Goal: Transaction & Acquisition: Purchase product/service

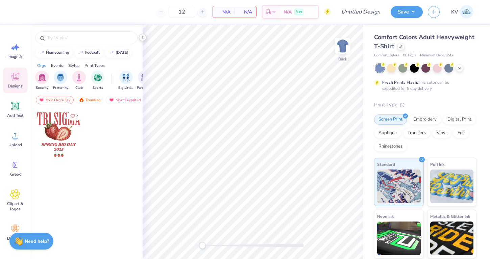
click at [142, 39] on icon at bounding box center [142, 37] width 5 height 5
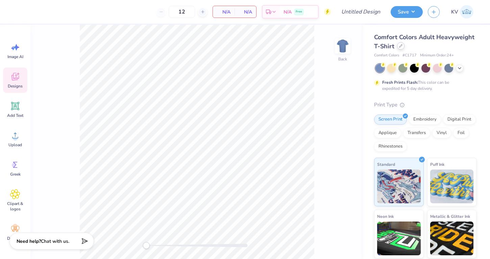
click at [399, 48] on div at bounding box center [400, 45] width 7 height 7
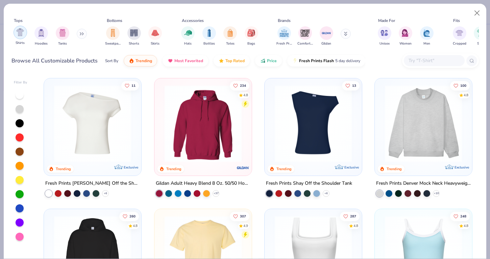
click at [23, 34] on img "filter for Shirts" at bounding box center [20, 32] width 8 height 8
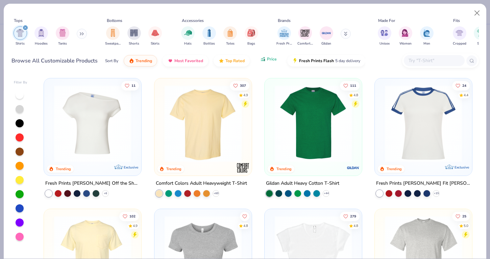
click at [257, 61] on button "Price" at bounding box center [268, 58] width 27 height 11
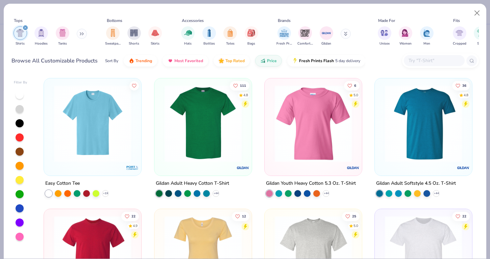
click at [189, 107] on img at bounding box center [203, 123] width 84 height 77
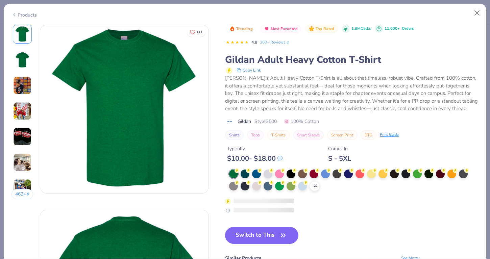
click at [314, 168] on div "Trending Most Favorited Top Rated 1.8M Clicks 11,000+ Orders 4.8 300+ Reviews G…" at bounding box center [351, 119] width 253 height 189
click at [316, 189] on div "+ 22" at bounding box center [315, 186] width 10 height 10
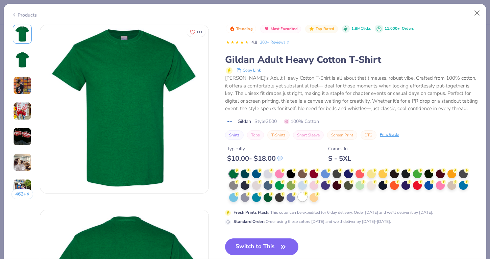
click at [304, 195] on circle at bounding box center [305, 193] width 5 height 5
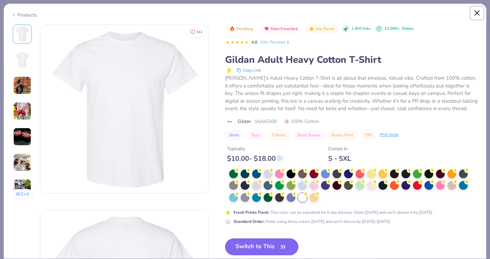
click at [473, 18] on button "Close" at bounding box center [477, 13] width 13 height 13
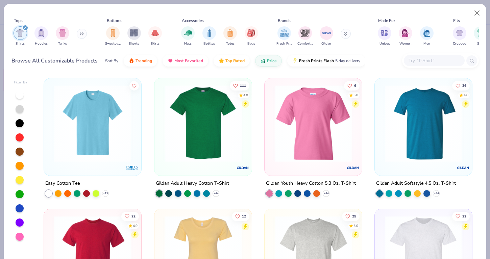
click at [23, 27] on div "filter for Shirts" at bounding box center [25, 28] width 6 height 6
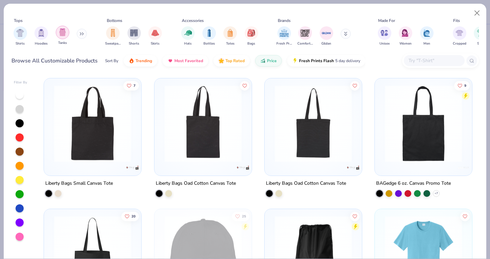
click at [66, 34] on div "filter for Tanks" at bounding box center [63, 33] width 14 height 14
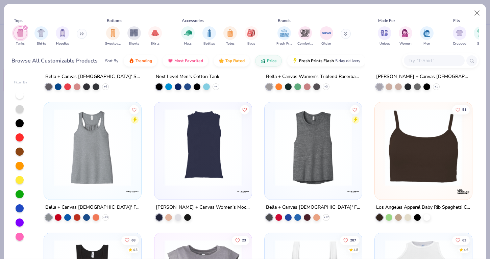
scroll to position [585, 0]
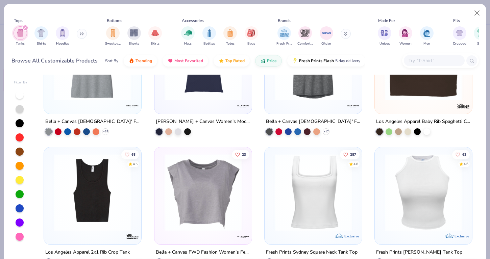
click at [438, 59] on input "text" at bounding box center [434, 61] width 52 height 8
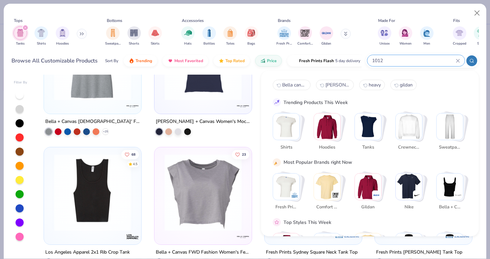
type input "1012"
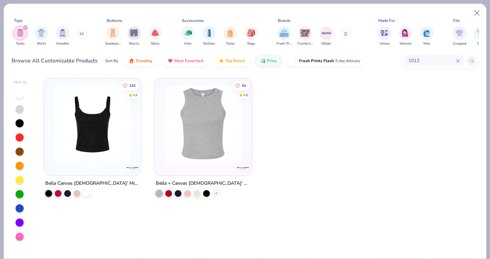
click at [78, 137] on img at bounding box center [93, 123] width 84 height 77
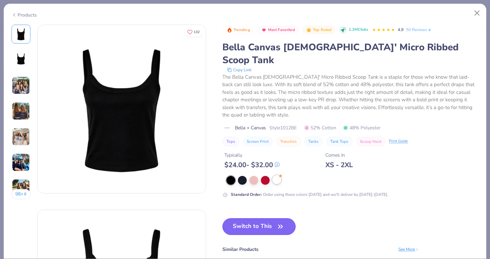
click at [275, 175] on div at bounding box center [276, 179] width 9 height 9
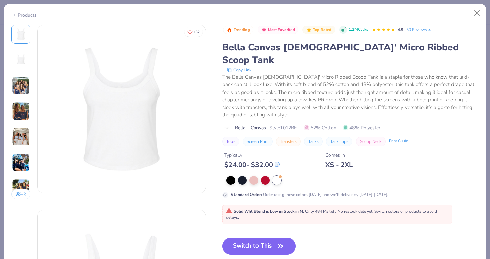
click at [22, 140] on img at bounding box center [21, 137] width 18 height 18
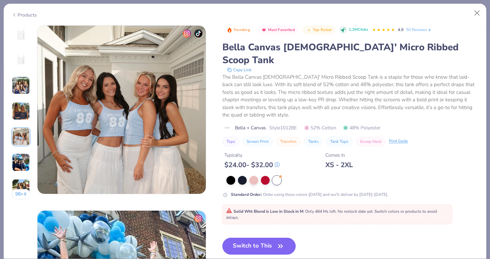
scroll to position [741, 0]
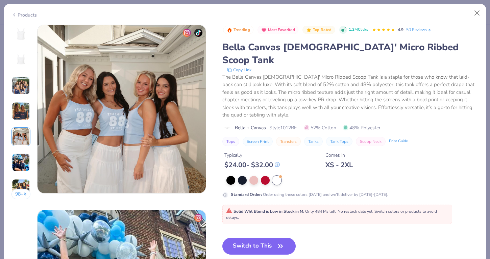
click at [20, 156] on img at bounding box center [21, 162] width 18 height 18
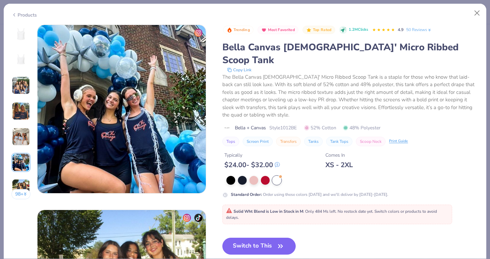
click at [22, 108] on img at bounding box center [21, 111] width 18 height 18
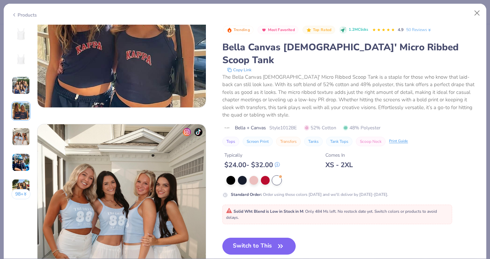
scroll to position [556, 0]
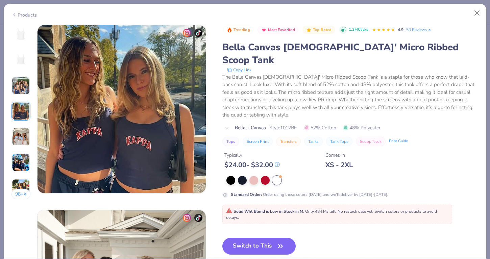
click at [22, 92] on img at bounding box center [21, 85] width 18 height 18
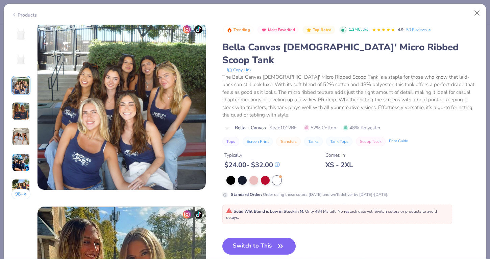
scroll to position [370, 0]
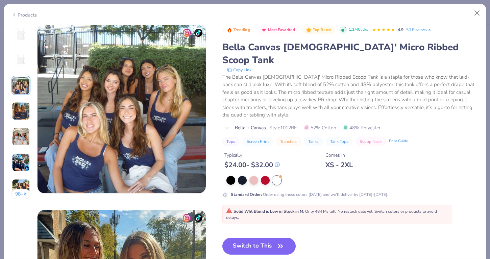
click at [25, 137] on img at bounding box center [21, 137] width 18 height 18
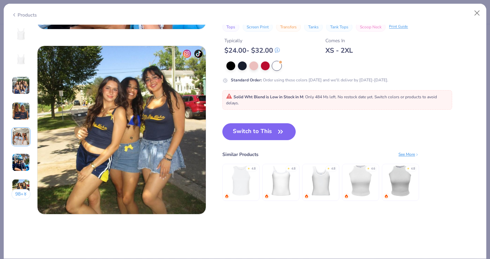
scroll to position [1088, 0]
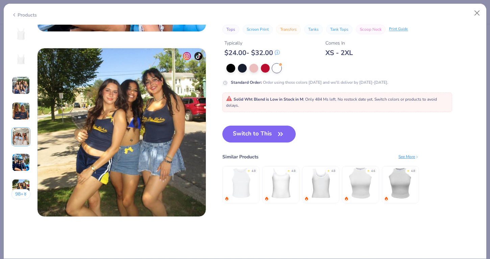
click at [24, 106] on img at bounding box center [21, 111] width 18 height 18
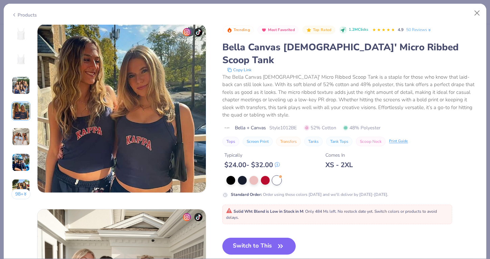
scroll to position [556, 0]
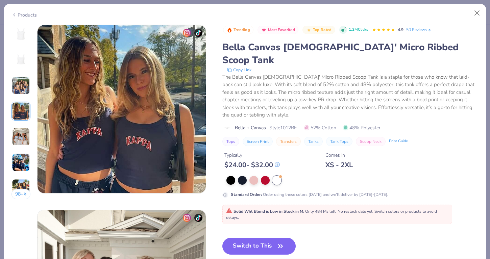
click at [24, 91] on img at bounding box center [21, 85] width 18 height 18
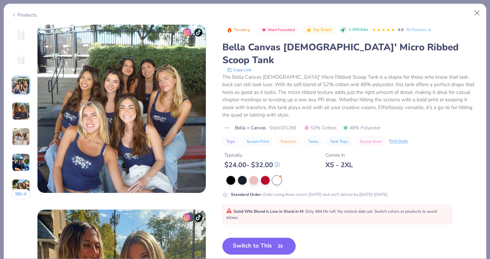
scroll to position [370, 0]
click at [22, 139] on img at bounding box center [21, 137] width 18 height 18
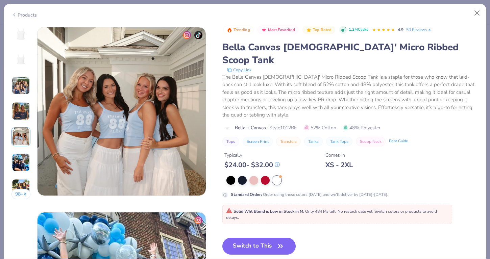
scroll to position [705, 0]
